Goal: Navigation & Orientation: Find specific page/section

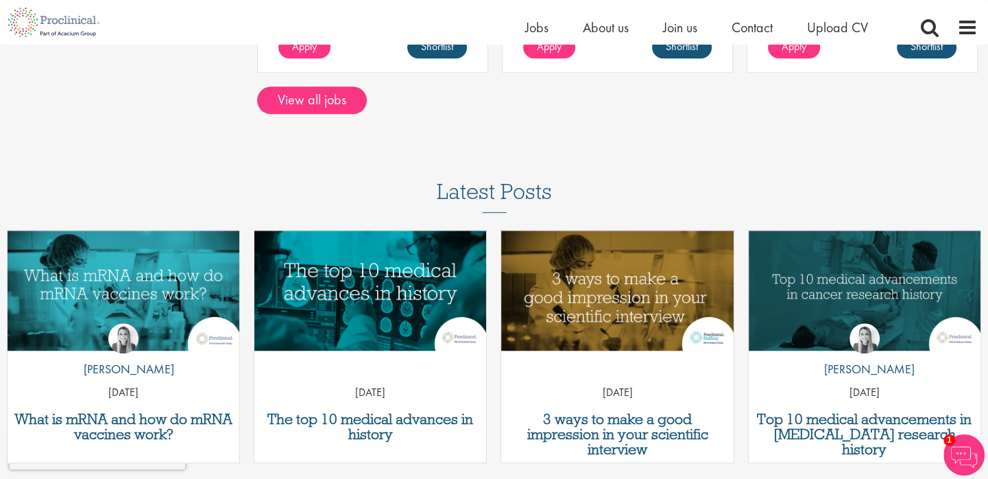
scroll to position [1024, 0]
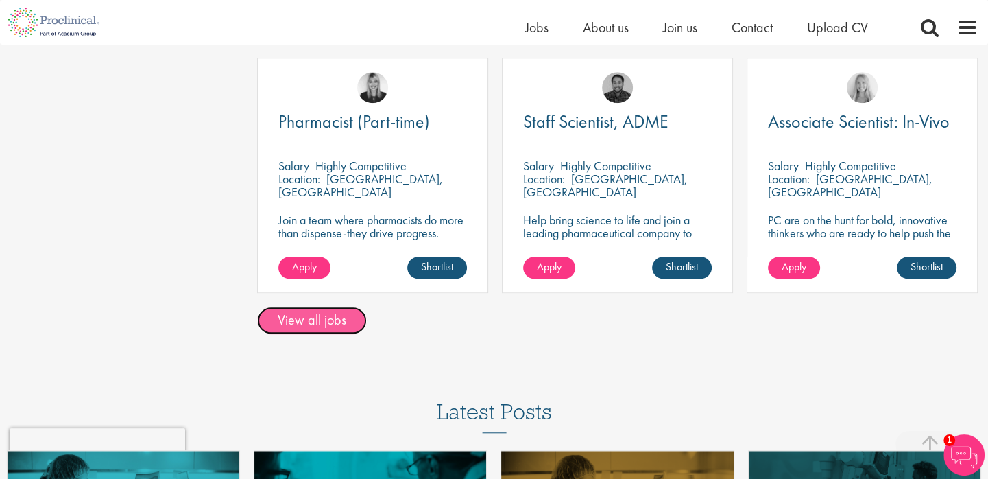
click at [326, 322] on link "View all jobs" at bounding box center [312, 319] width 110 height 27
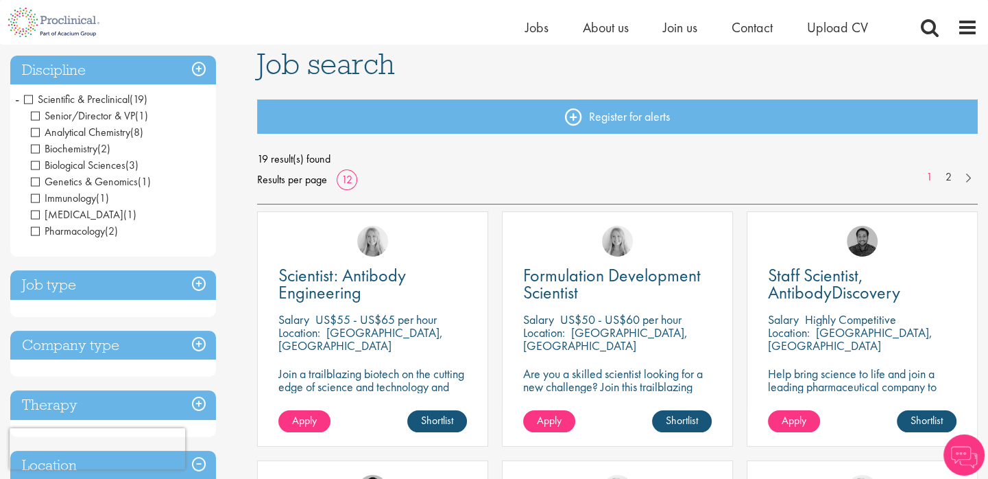
scroll to position [182, 0]
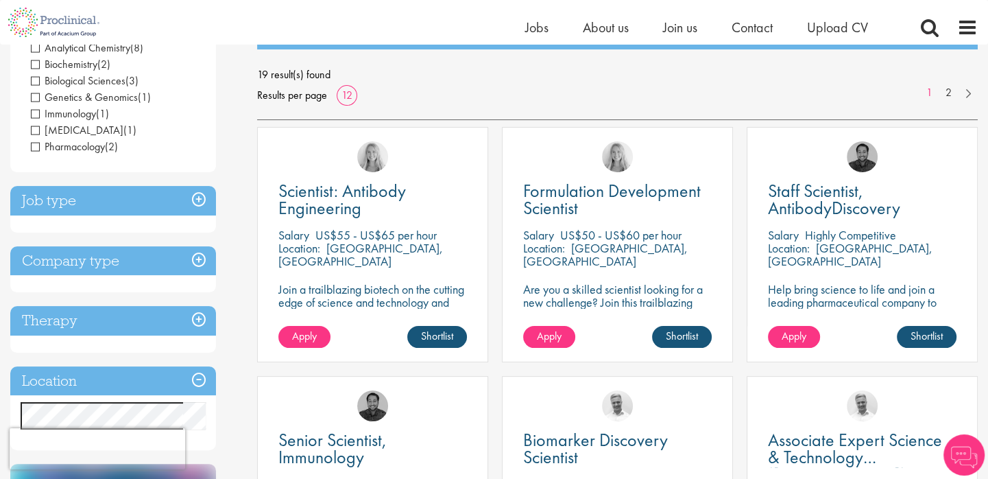
click at [197, 208] on h3 "Job type" at bounding box center [113, 200] width 206 height 29
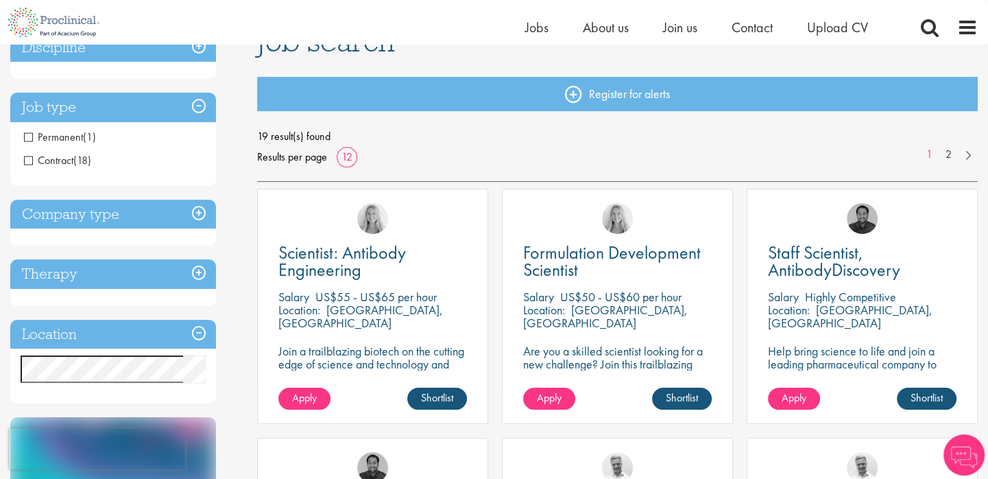
scroll to position [91, 0]
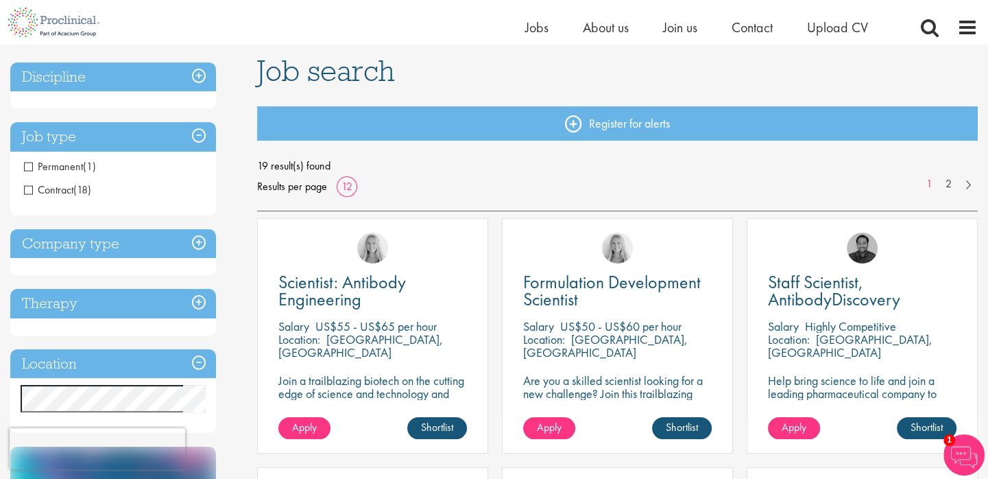
click at [202, 138] on h3 "Job type" at bounding box center [113, 136] width 206 height 29
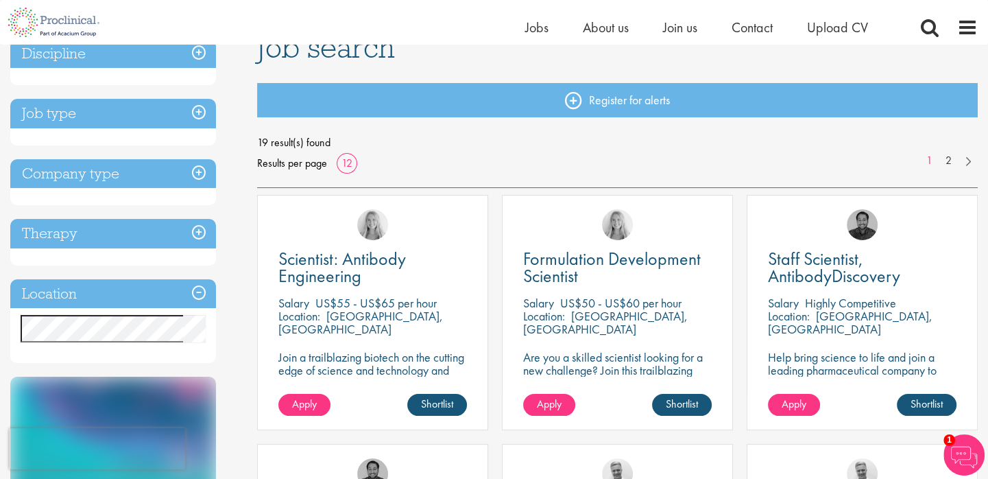
scroll to position [137, 0]
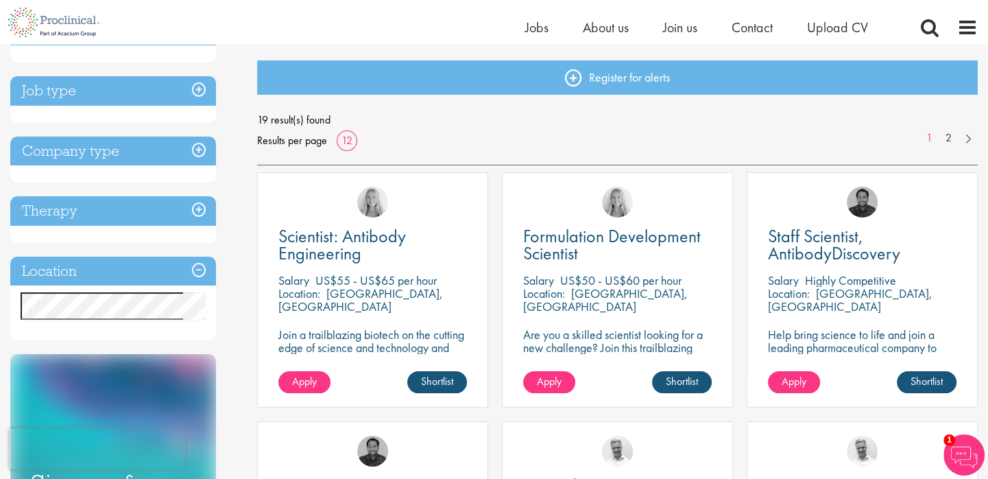
click at [200, 276] on h3 "Location" at bounding box center [113, 270] width 206 height 29
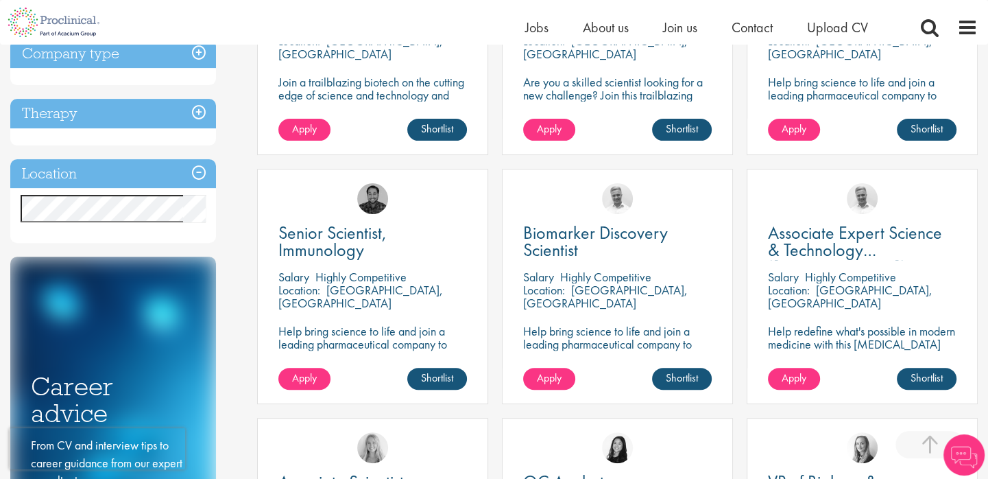
scroll to position [365, 0]
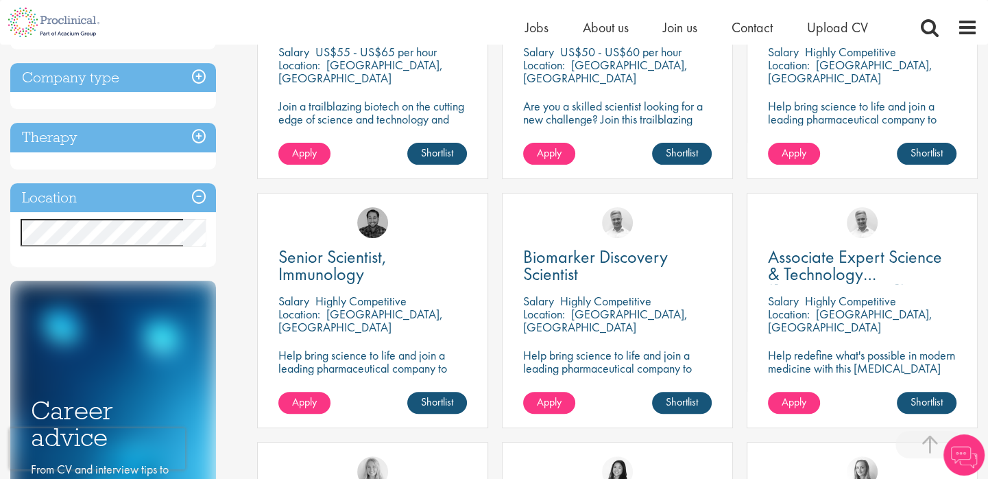
click at [197, 200] on h3 "Location" at bounding box center [113, 197] width 206 height 29
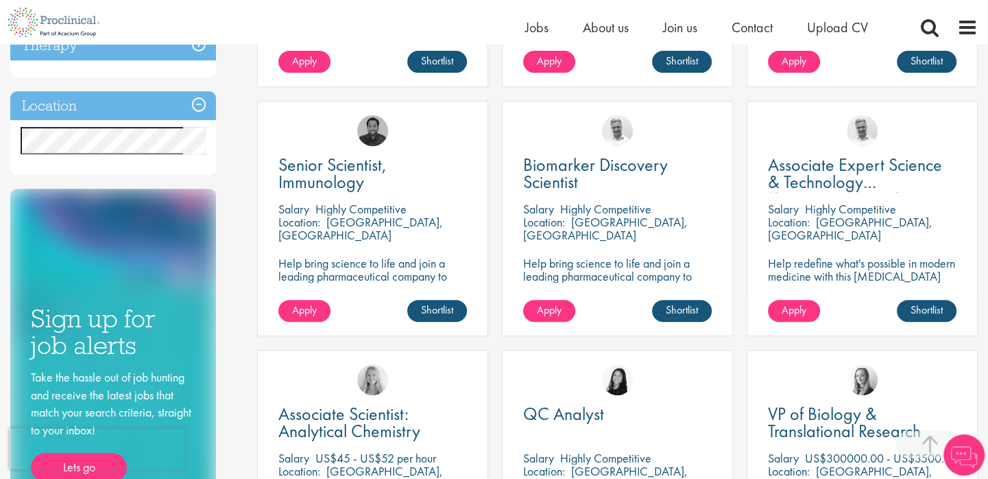
scroll to position [411, 0]
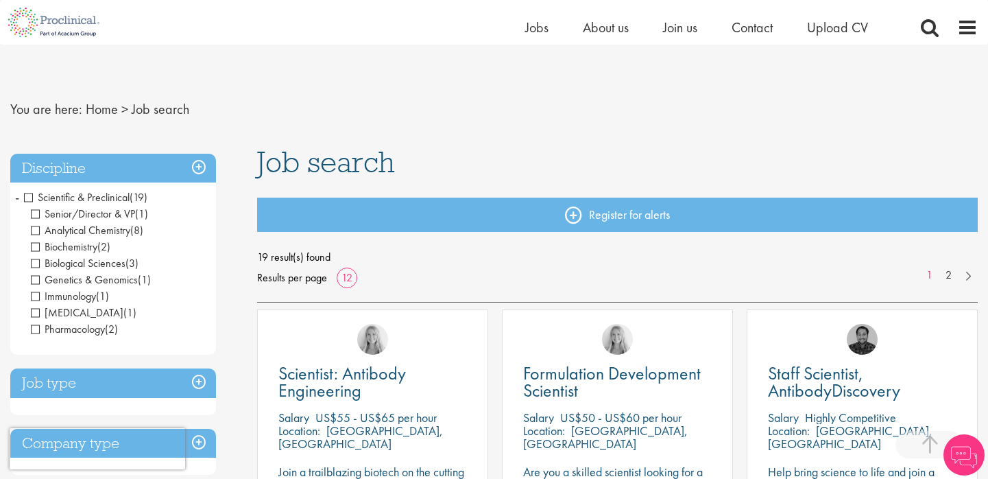
scroll to position [425, 0]
